Goal: Information Seeking & Learning: Learn about a topic

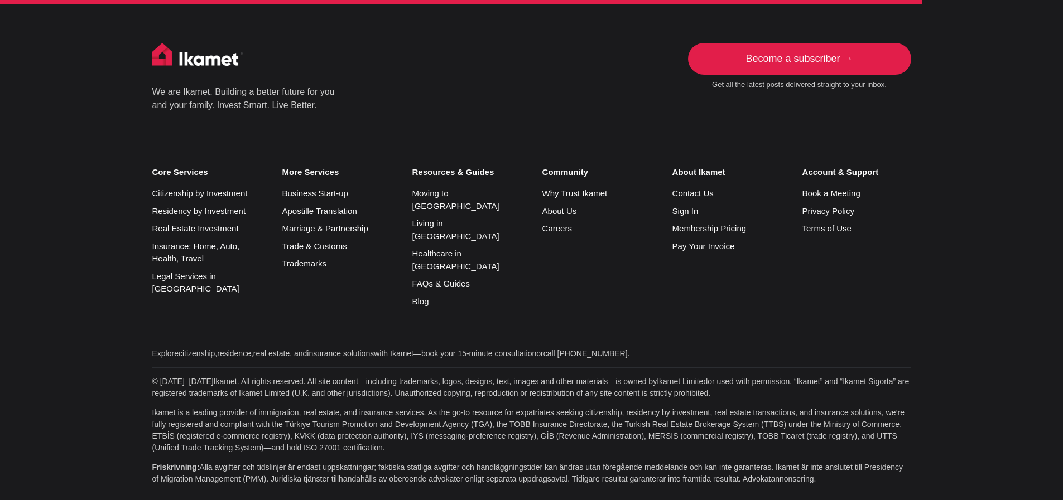
scroll to position [6882, 0]
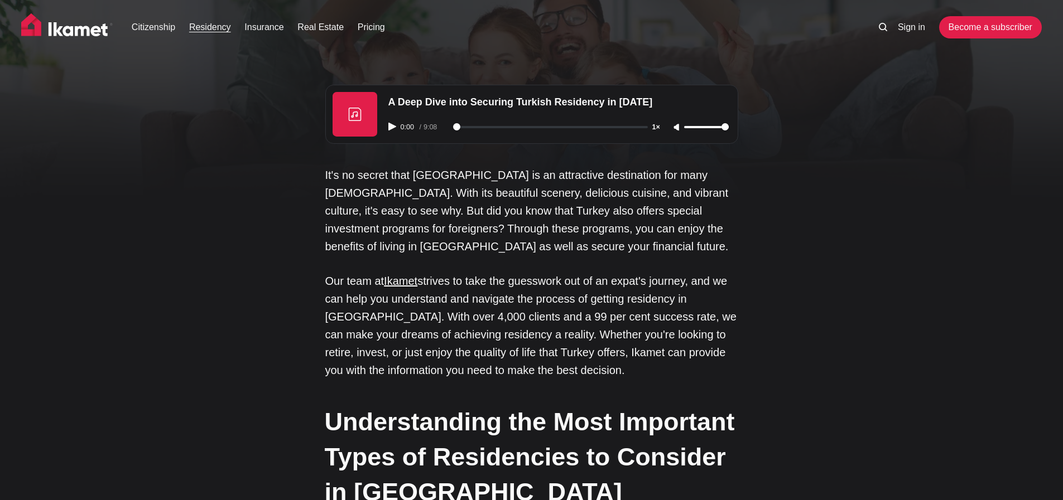
click at [388, 131] on icon "Play audio" at bounding box center [392, 127] width 8 height 8
type input "1"
click at [391, 130] on rect "Pause audio" at bounding box center [390, 126] width 2 height 7
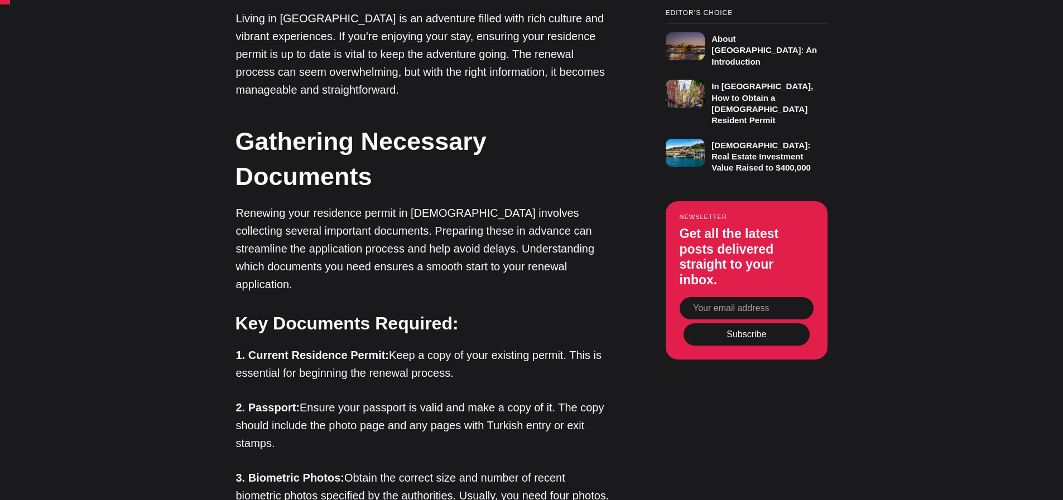
scroll to position [780, 0]
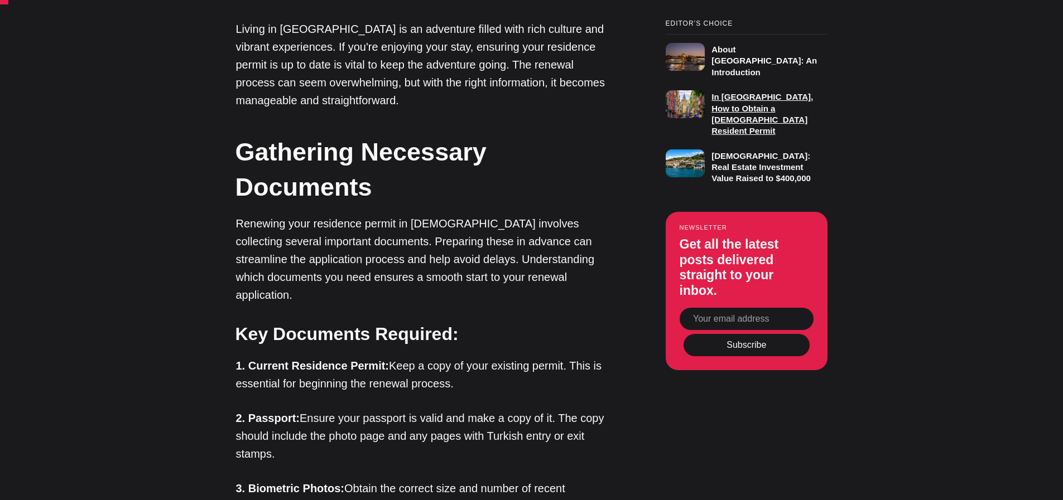
click at [759, 136] on h3 "In [GEOGRAPHIC_DATA], How to Obtain a [DEMOGRAPHIC_DATA] Resident Permit" at bounding box center [762, 114] width 102 height 44
